Goal: Information Seeking & Learning: Understand process/instructions

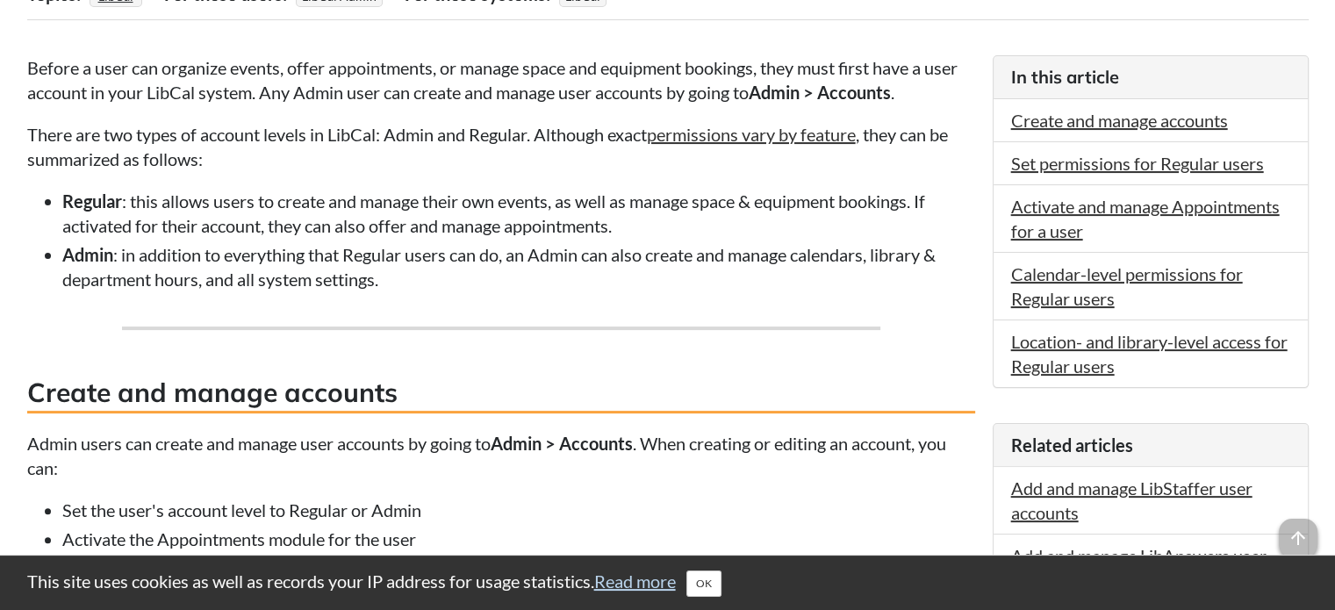
scroll to position [413, 0]
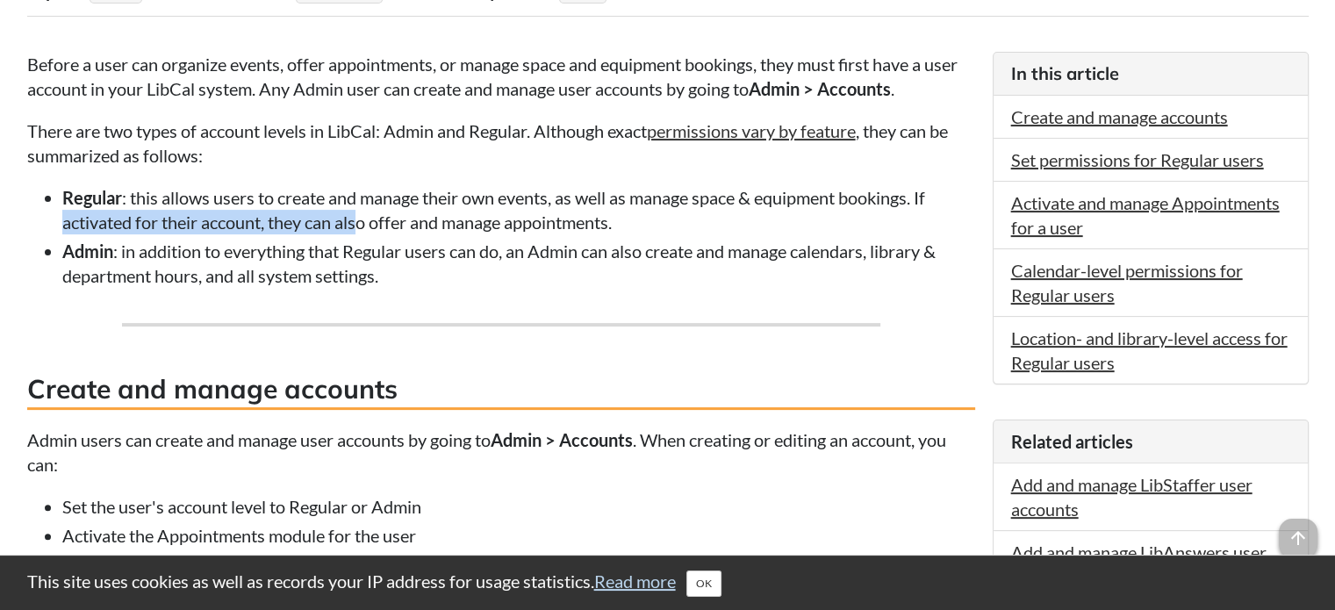
drag, startPoint x: 62, startPoint y: 222, endPoint x: 361, endPoint y: 230, distance: 298.6
click at [361, 230] on li "Regular : this allows users to create and manage their own events, as well as m…" at bounding box center [518, 209] width 913 height 49
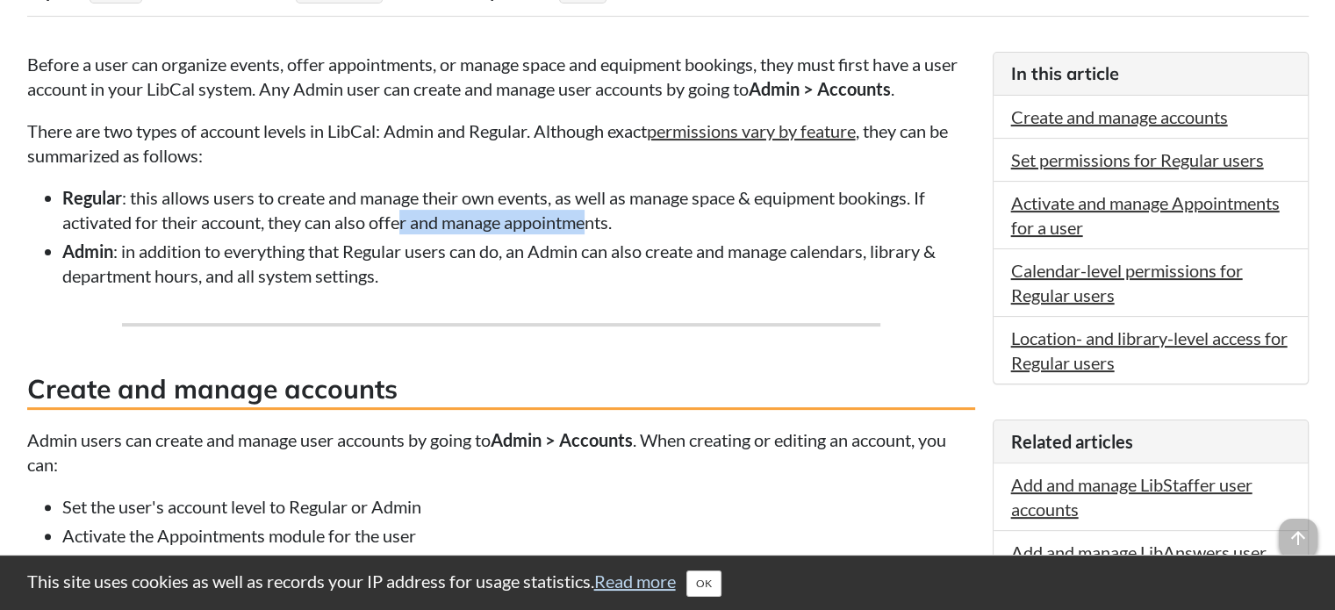
drag, startPoint x: 401, startPoint y: 224, endPoint x: 592, endPoint y: 224, distance: 190.5
click at [592, 224] on li "Regular : this allows users to create and manage their own events, as well as m…" at bounding box center [518, 209] width 913 height 49
click at [670, 222] on li "Regular : this allows users to create and manage their own events, as well as m…" at bounding box center [518, 209] width 913 height 49
drag, startPoint x: 206, startPoint y: 259, endPoint x: 539, endPoint y: 228, distance: 334.1
click at [539, 228] on ul "Regular : this allows users to create and manage their own events, as well as m…" at bounding box center [501, 236] width 948 height 103
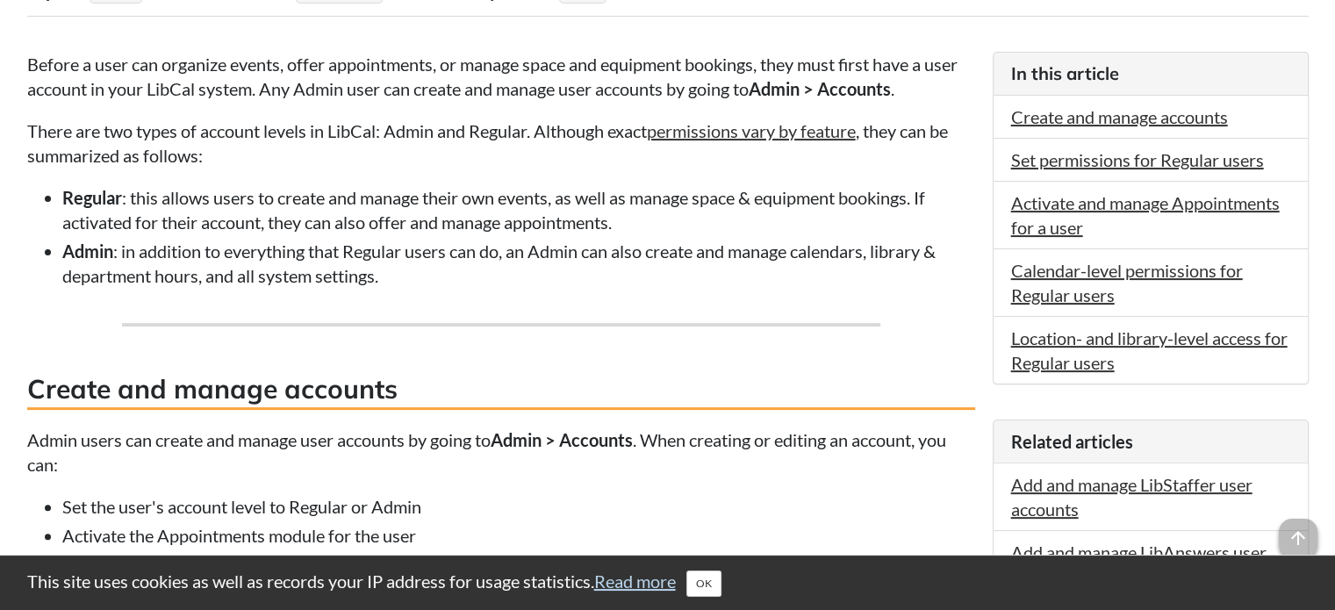
click at [536, 275] on li "Admin : in addition to everything that Regular users can do, an Admin can also …" at bounding box center [518, 263] width 913 height 49
drag, startPoint x: 337, startPoint y: 194, endPoint x: 599, endPoint y: 183, distance: 261.9
click at [562, 157] on p "There are two types of account levels in LibCal: Admin and Regular. Although ex…" at bounding box center [501, 143] width 948 height 49
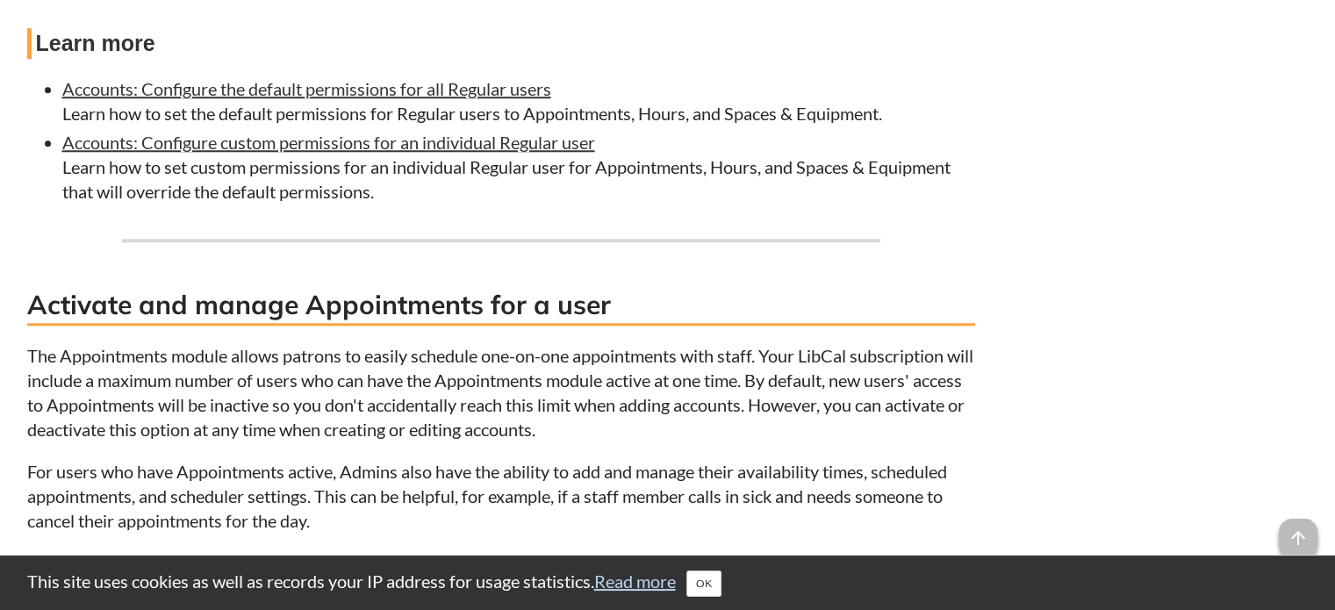
scroll to position [1817, 0]
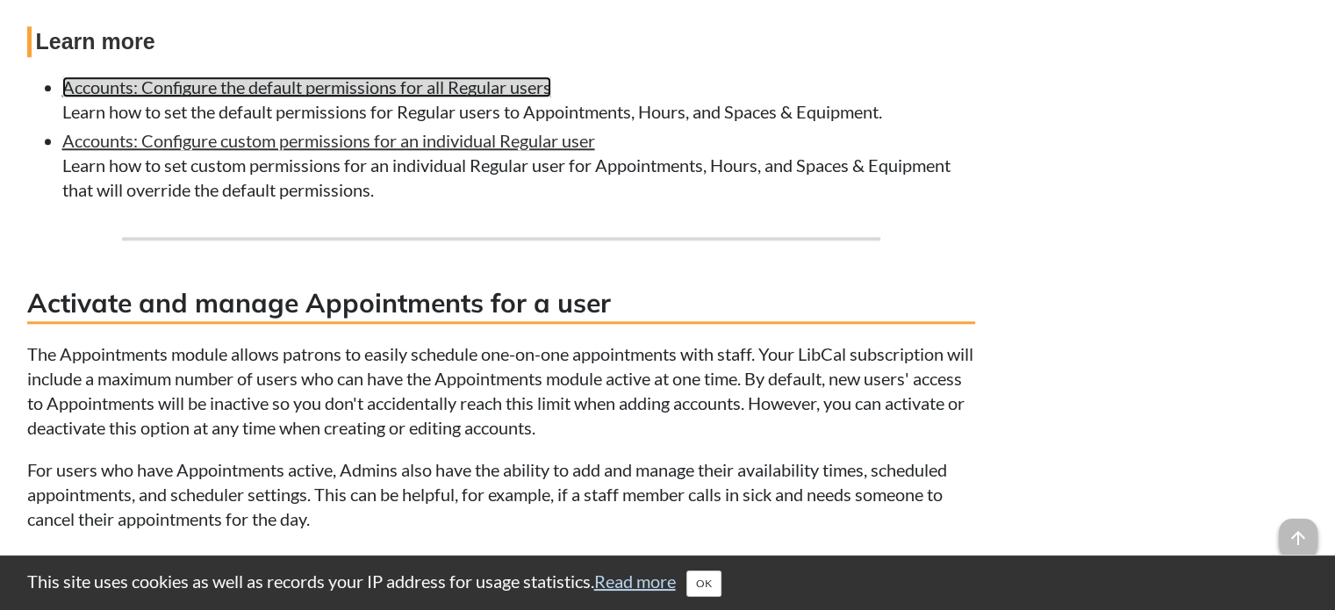
click at [436, 97] on link "Accounts: Configure the default permissions for all Regular users" at bounding box center [306, 86] width 489 height 21
